Goal: Obtain resource: Download file/media

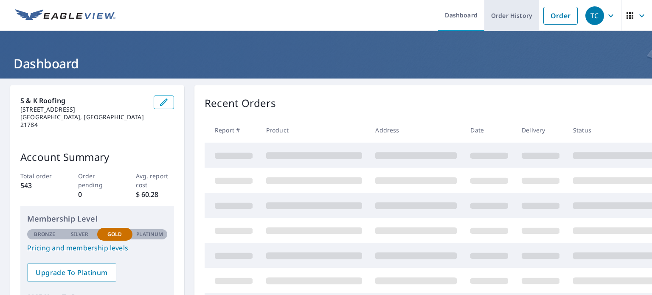
click at [497, 15] on link "Order History" at bounding box center [511, 15] width 55 height 31
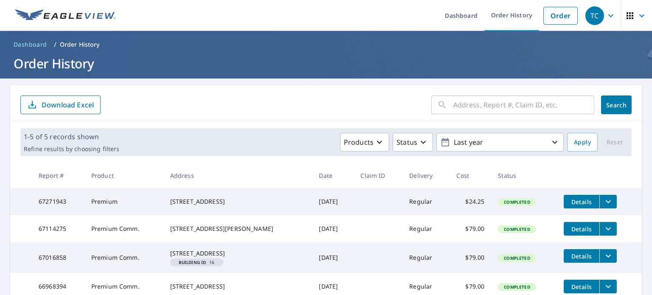
scroll to position [83, 0]
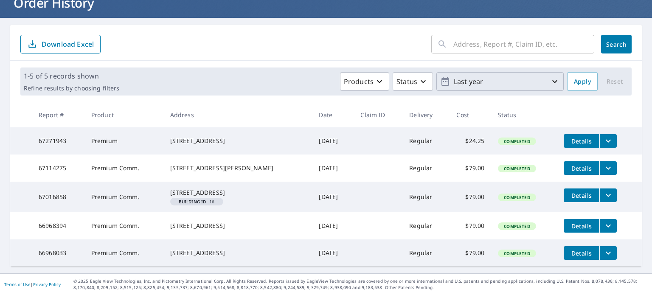
click at [552, 80] on icon "button" at bounding box center [554, 81] width 5 height 3
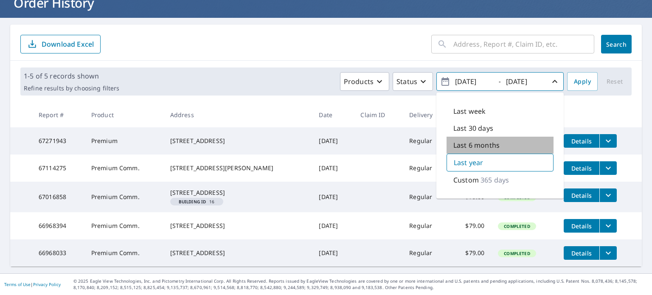
click at [478, 140] on p "Last 6 months" at bounding box center [476, 145] width 46 height 10
type input "[DATE]"
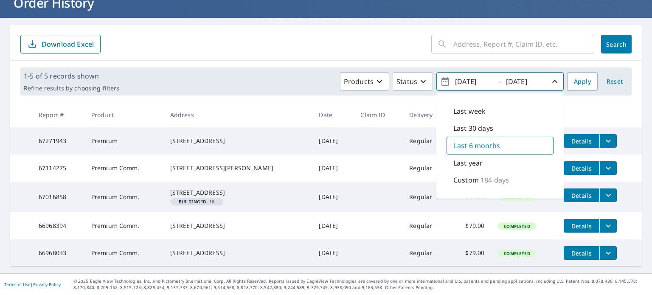
click at [608, 40] on span "Search" at bounding box center [616, 44] width 17 height 8
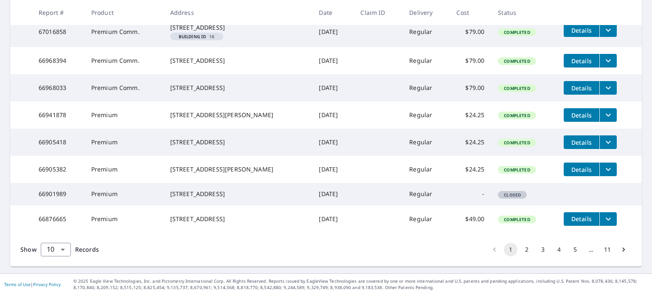
scroll to position [269, 0]
click at [520, 249] on button "2" at bounding box center [527, 250] width 14 height 14
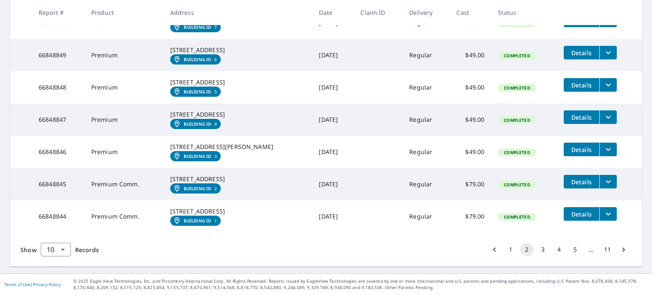
scroll to position [342, 0]
click at [603, 176] on icon "filesDropdownBtn-66848845" at bounding box center [608, 181] width 10 height 10
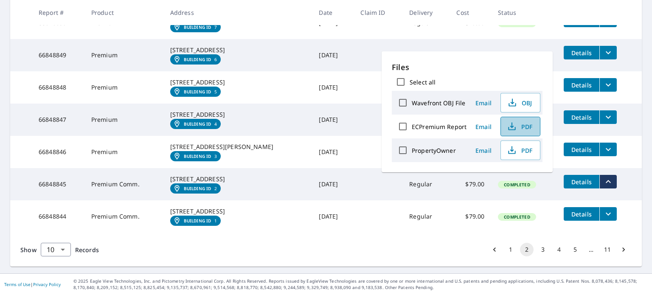
click at [521, 125] on span "PDF" at bounding box center [519, 126] width 27 height 10
click at [605, 213] on icon "filesDropdownBtn-66848844" at bounding box center [607, 214] width 5 height 3
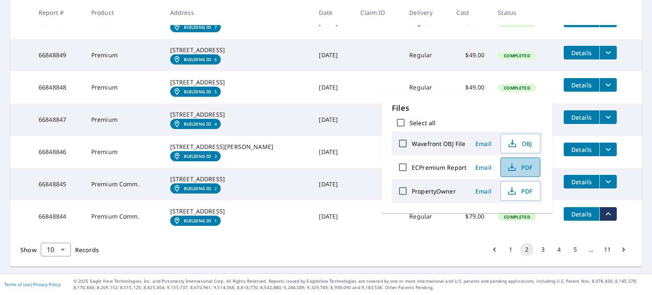
click at [521, 168] on span "PDF" at bounding box center [519, 167] width 27 height 10
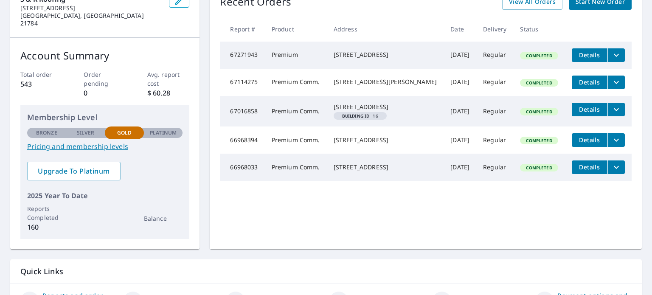
scroll to position [22, 0]
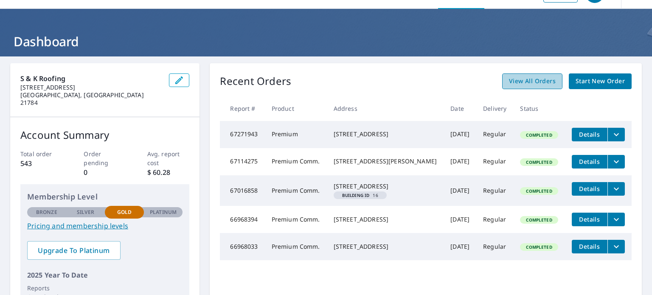
click at [519, 80] on span "View All Orders" at bounding box center [532, 81] width 47 height 11
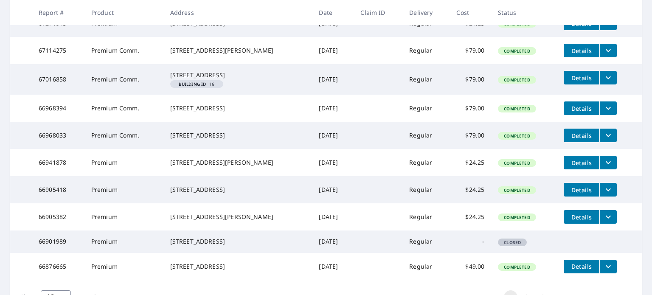
scroll to position [269, 0]
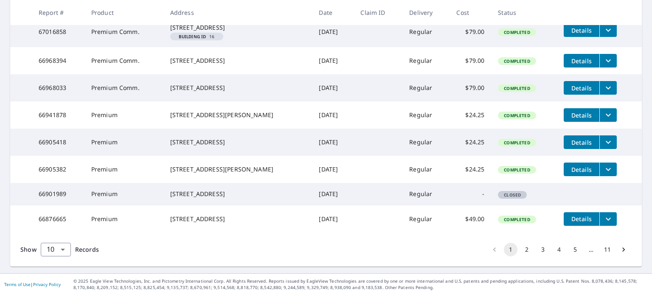
click at [520, 251] on button "2" at bounding box center [527, 250] width 14 height 14
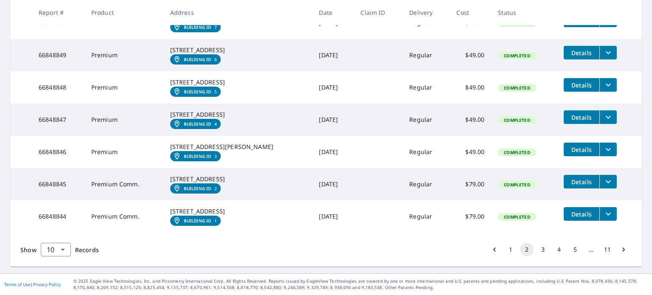
scroll to position [342, 0]
click at [603, 209] on icon "filesDropdownBtn-66848844" at bounding box center [608, 214] width 10 height 10
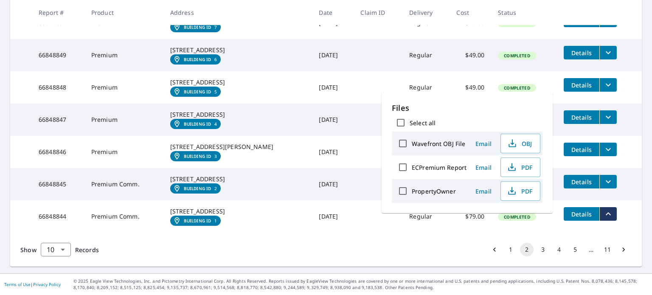
click at [424, 168] on label "ECPremium Report" at bounding box center [439, 167] width 55 height 8
click at [412, 168] on input "ECPremium Report" at bounding box center [403, 167] width 18 height 18
checkbox input "true"
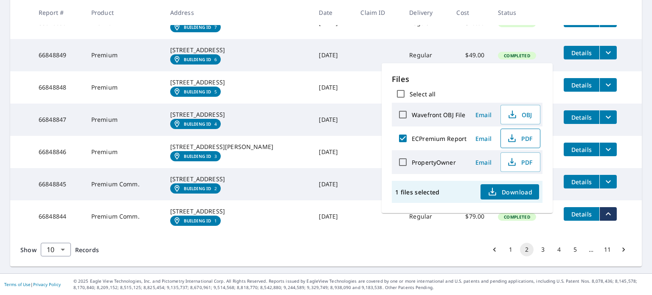
click at [521, 140] on span "PDF" at bounding box center [519, 138] width 27 height 10
